Goal: Browse casually: Explore the website without a specific task or goal

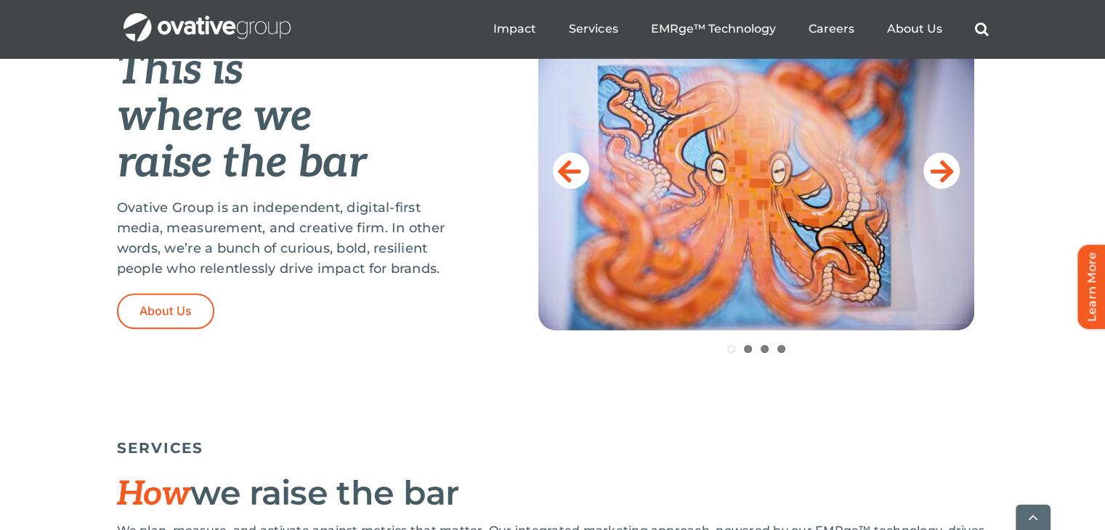
scroll to position [636, 0]
click at [937, 162] on icon at bounding box center [941, 170] width 23 height 29
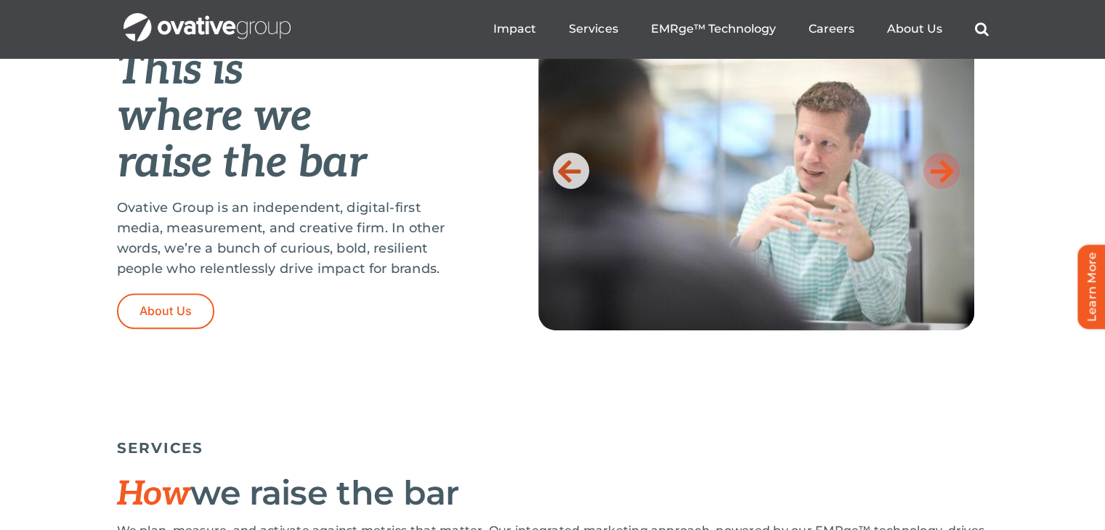
click at [936, 163] on icon at bounding box center [941, 170] width 23 height 29
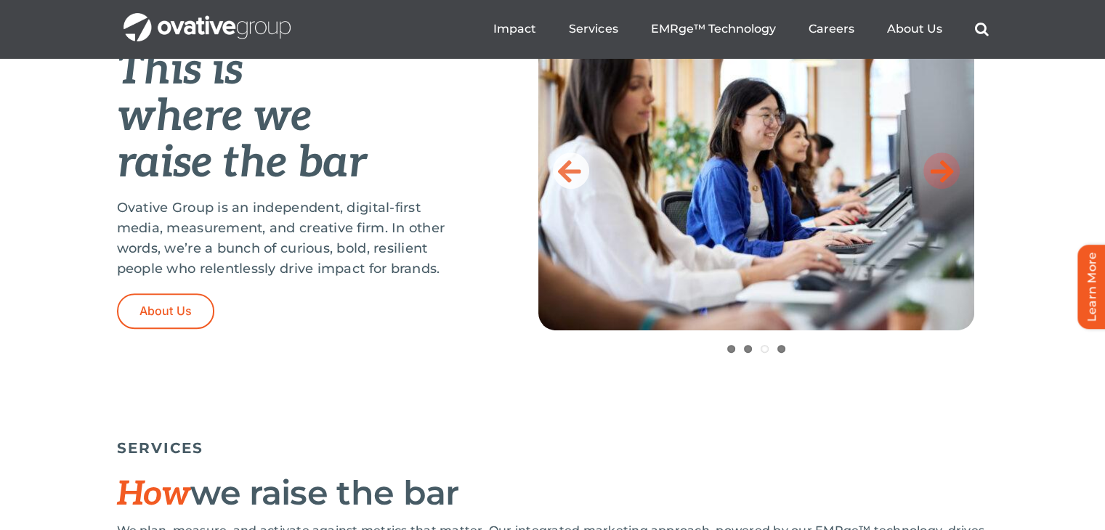
click at [936, 163] on icon at bounding box center [941, 170] width 23 height 29
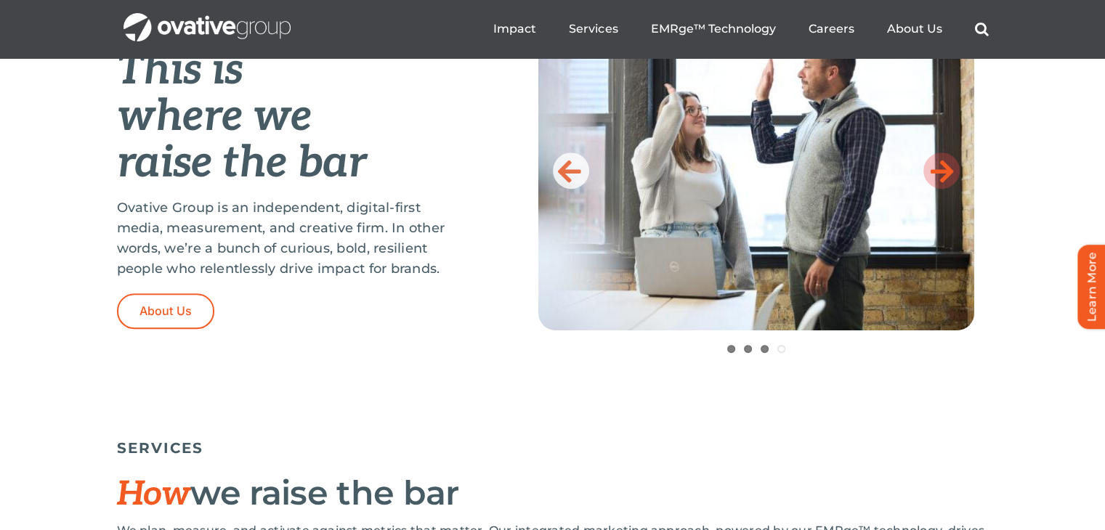
click at [948, 168] on icon at bounding box center [941, 170] width 23 height 29
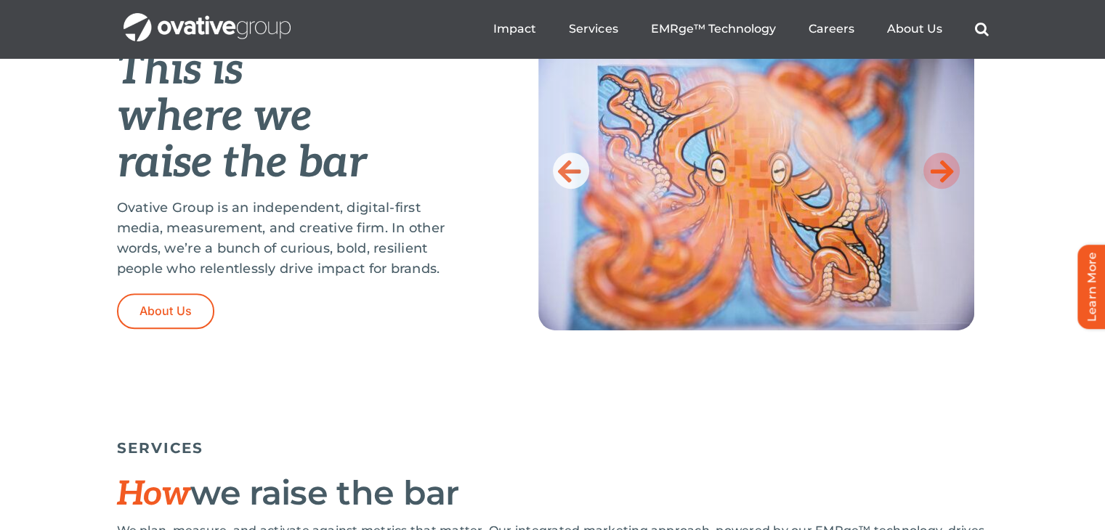
click at [947, 168] on icon at bounding box center [941, 170] width 23 height 29
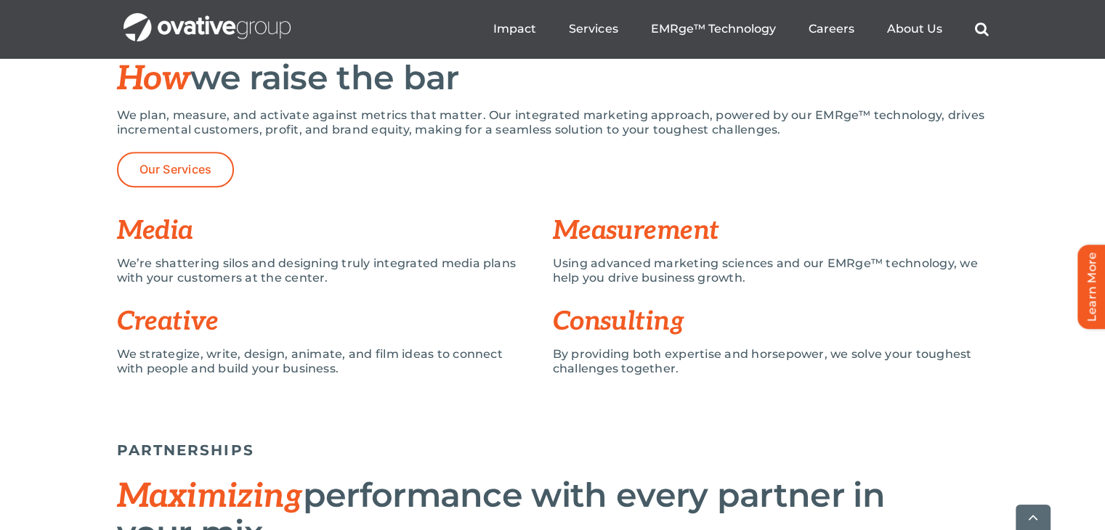
scroll to position [1052, 0]
click at [157, 231] on h3 "Media" at bounding box center [335, 230] width 436 height 29
click at [274, 235] on h3 "Media" at bounding box center [335, 230] width 436 height 29
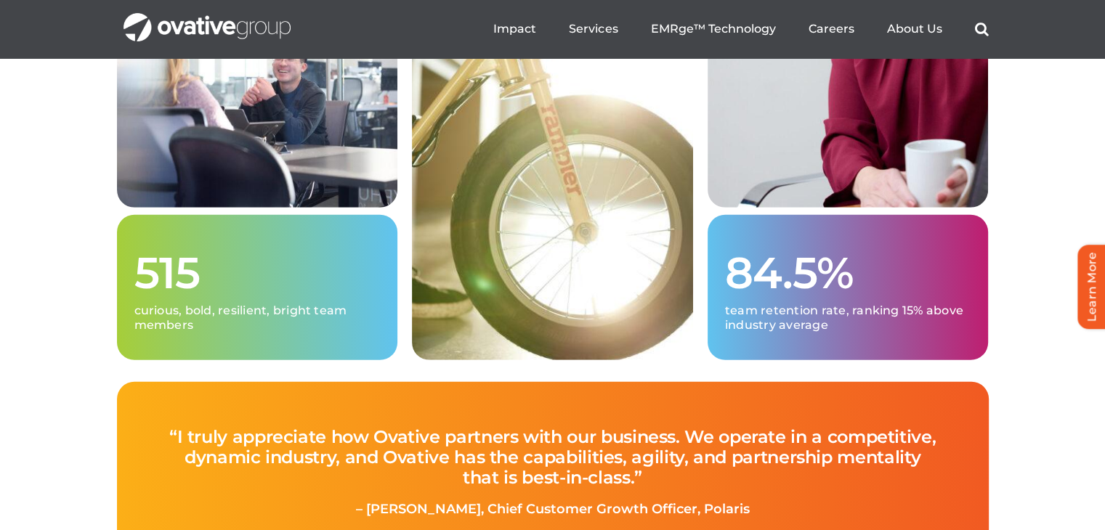
scroll to position [4022, 0]
